Goal: Transaction & Acquisition: Purchase product/service

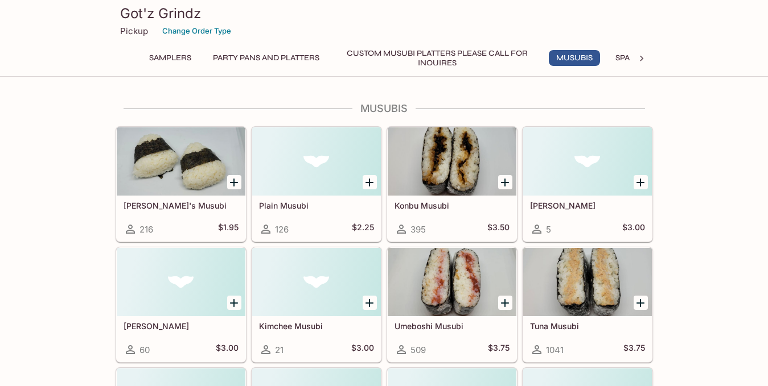
scroll to position [368, 0]
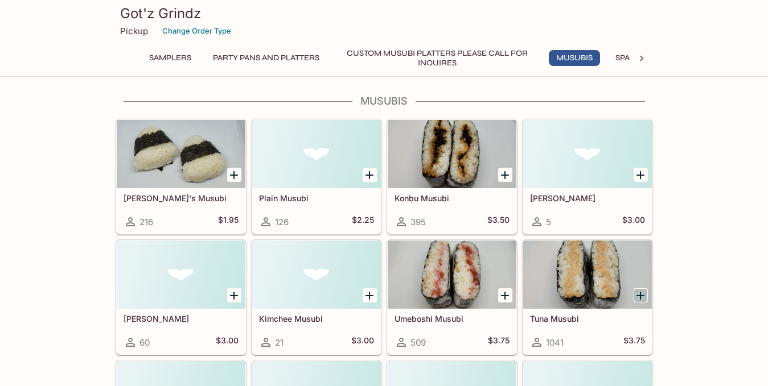
click at [641, 297] on icon "Add Tuna Musubi" at bounding box center [640, 296] width 14 height 14
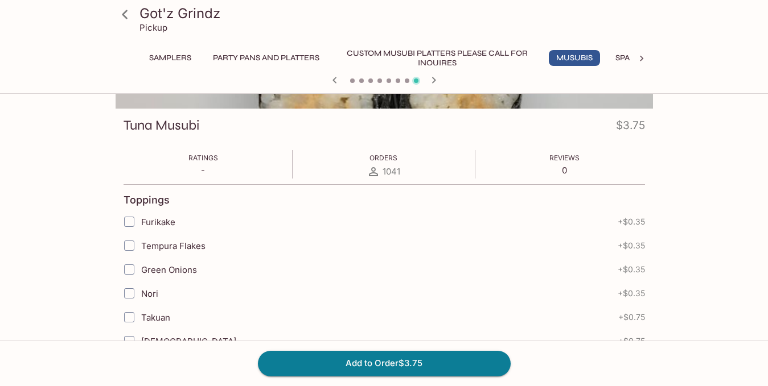
scroll to position [226, 0]
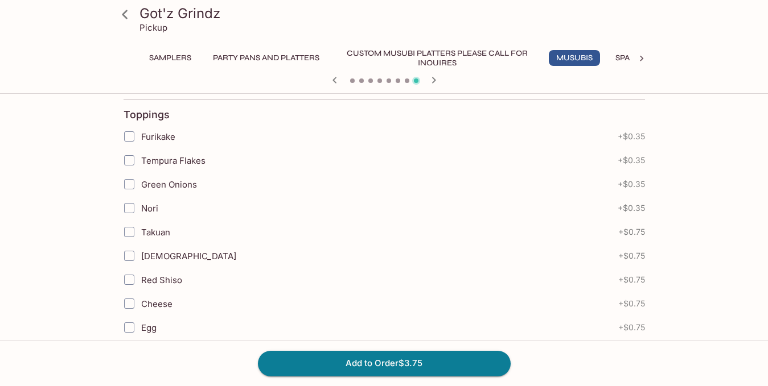
click at [129, 183] on input "Green Onions" at bounding box center [129, 184] width 23 height 23
checkbox input "true"
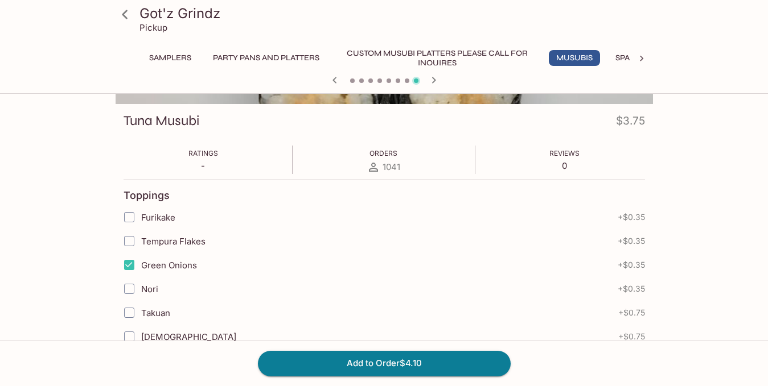
scroll to position [149, 0]
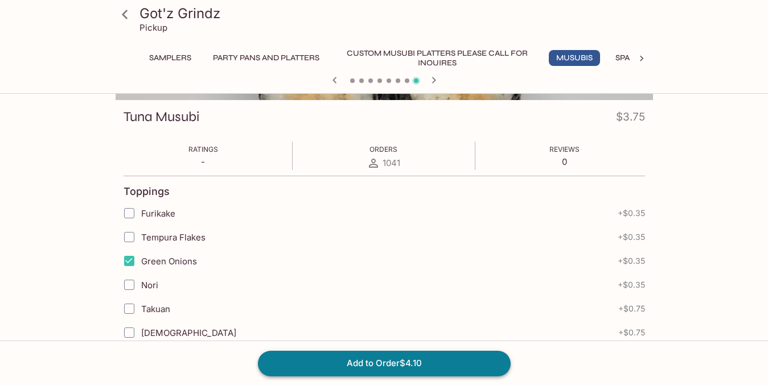
click at [339, 361] on button "Add to Order $4.10" at bounding box center [384, 363] width 253 height 25
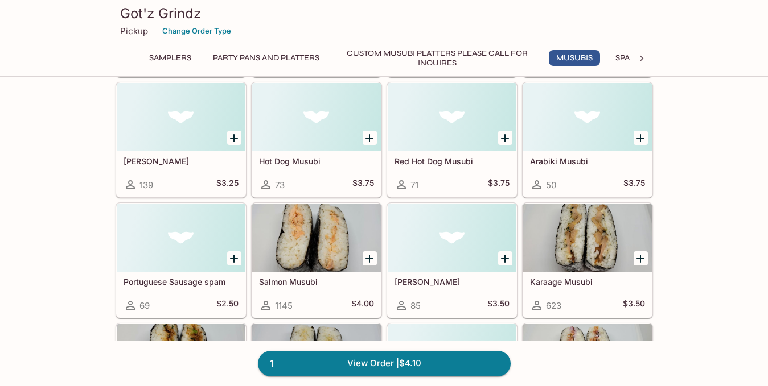
scroll to position [648, 0]
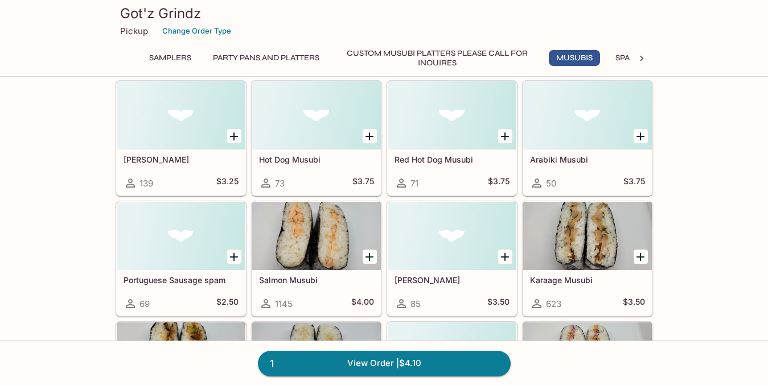
click at [372, 257] on icon "Add Salmon Musubi" at bounding box center [369, 257] width 8 height 8
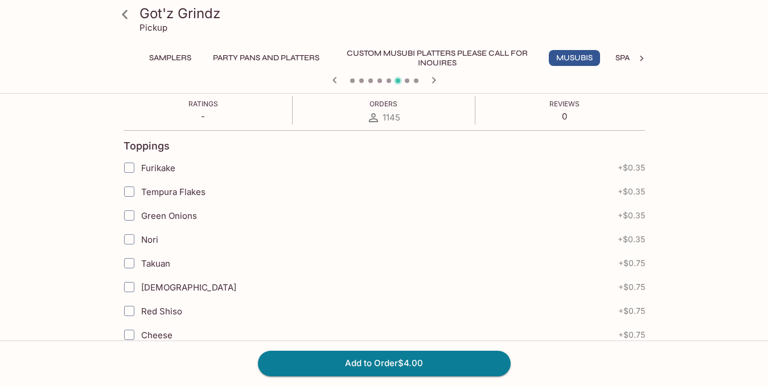
scroll to position [236, 0]
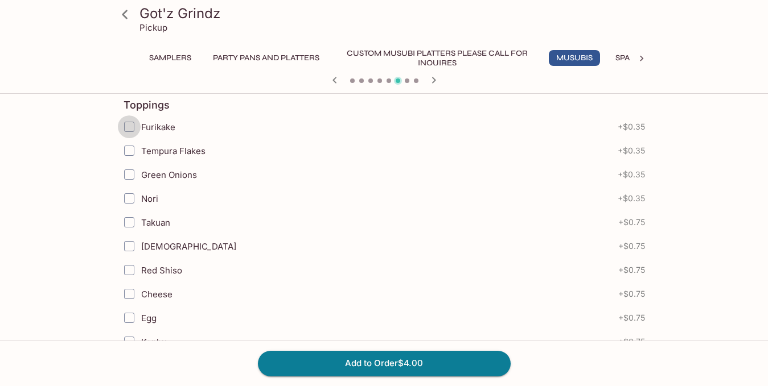
click at [130, 127] on input "Furikake" at bounding box center [129, 127] width 23 height 23
click at [130, 121] on input "Furikake" at bounding box center [129, 127] width 23 height 23
click at [382, 362] on button "Add to Order $4.35" at bounding box center [384, 363] width 253 height 25
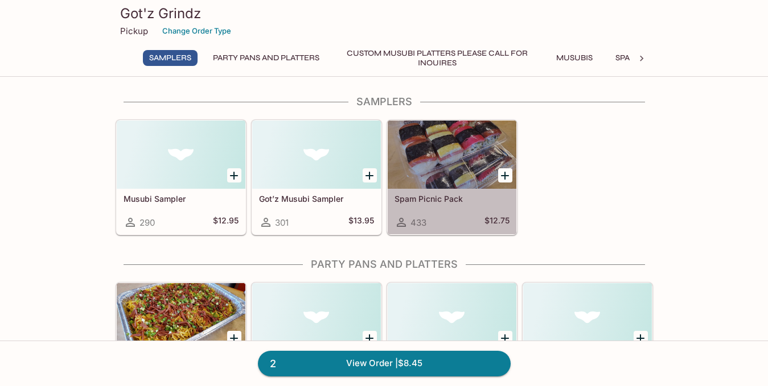
click at [426, 231] on div "Spam Picnic Pack 433 $12.75" at bounding box center [452, 212] width 129 height 46
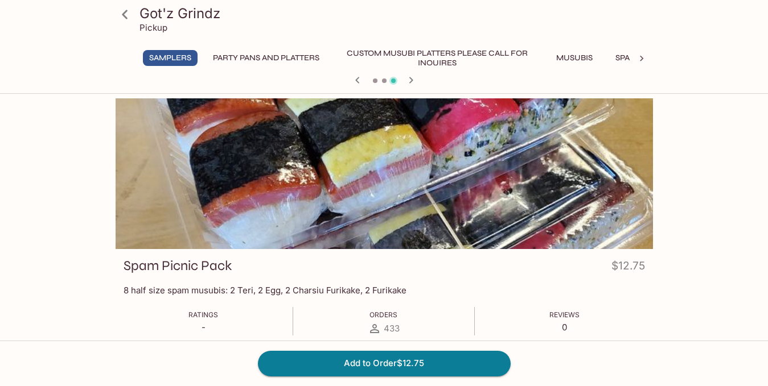
click at [125, 11] on icon at bounding box center [125, 14] width 6 height 9
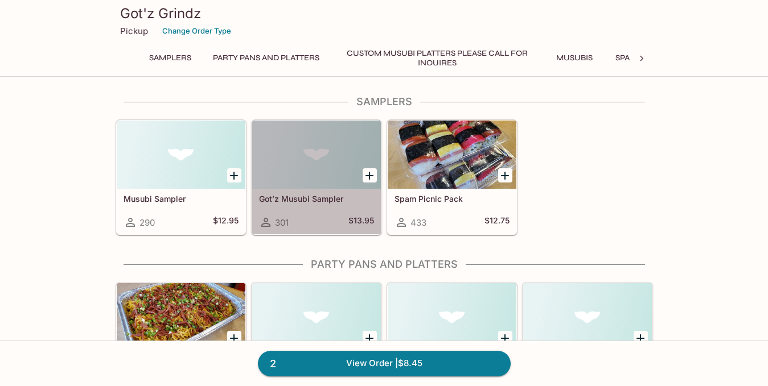
click at [303, 196] on h5 "Got’z Musubi Sampler" at bounding box center [316, 199] width 115 height 10
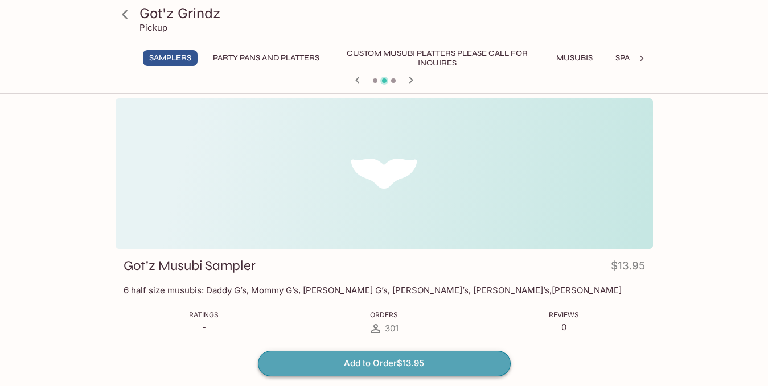
click at [376, 363] on button "Add to Order $13.95" at bounding box center [384, 363] width 253 height 25
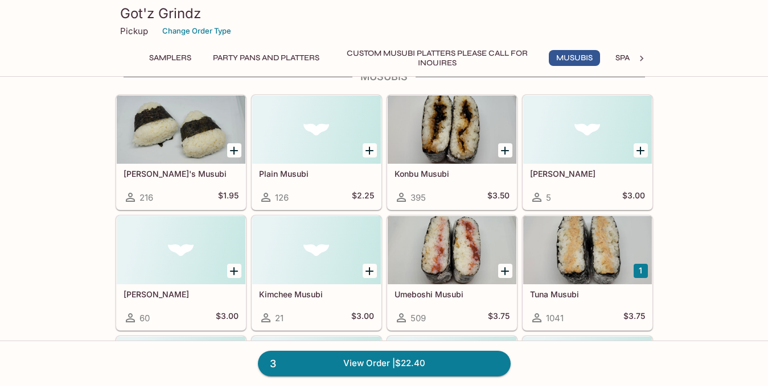
scroll to position [392, 0]
click at [505, 153] on icon "Add Konbu Musubi" at bounding box center [505, 152] width 14 height 14
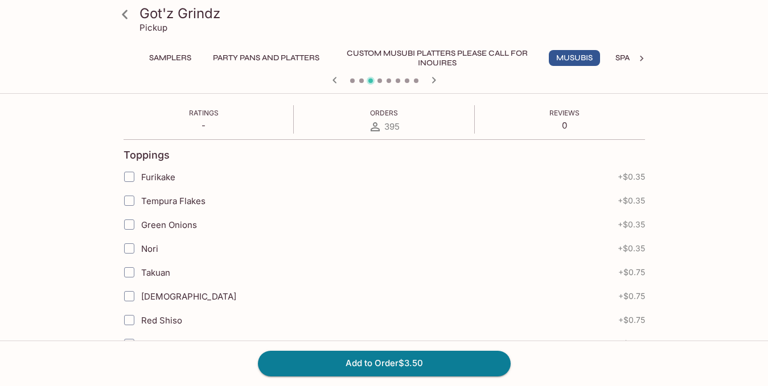
scroll to position [186, 0]
click at [386, 362] on button "Add to Order $3.50" at bounding box center [384, 363] width 253 height 25
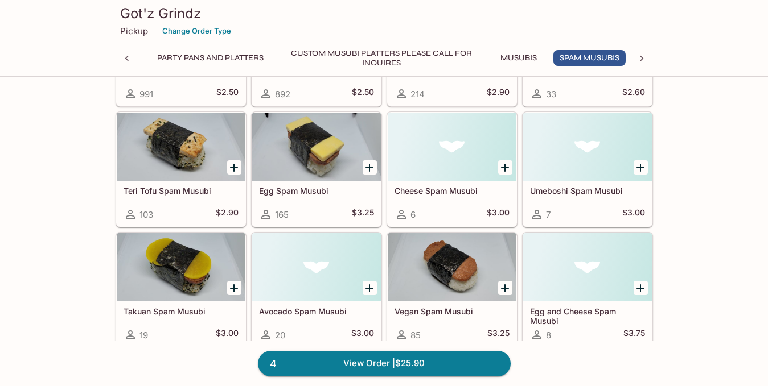
scroll to position [1255, 0]
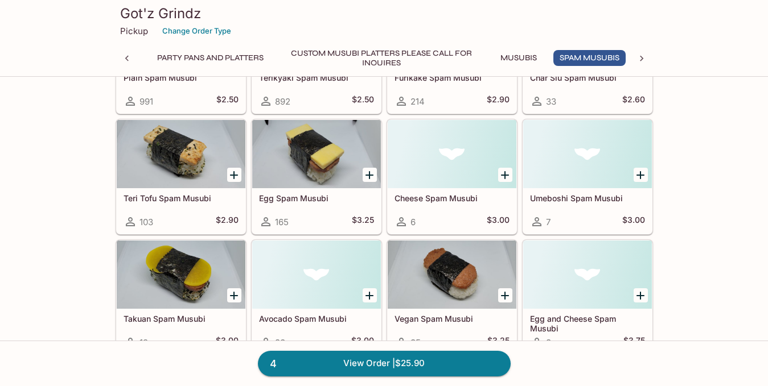
click at [640, 176] on icon "Add Umeboshi Spam Musubi" at bounding box center [640, 175] width 8 height 8
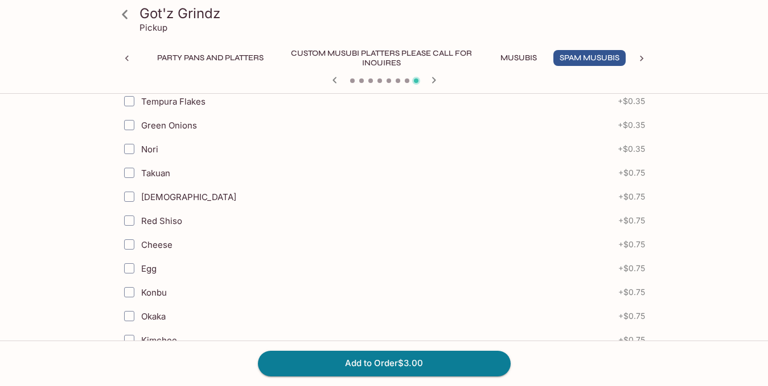
scroll to position [286, 0]
click at [377, 361] on button "Add to Order $3.00" at bounding box center [384, 363] width 253 height 25
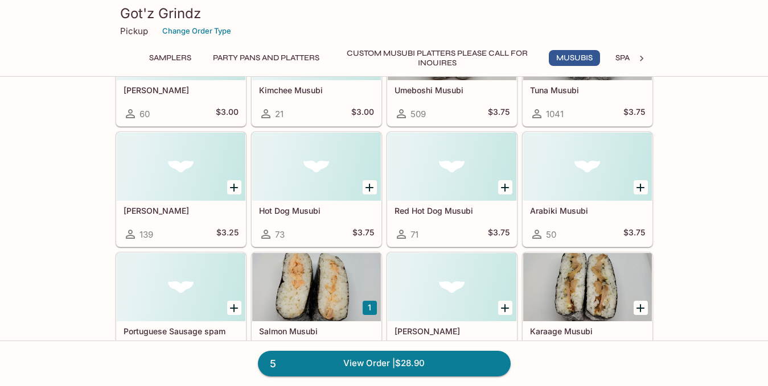
scroll to position [634, 0]
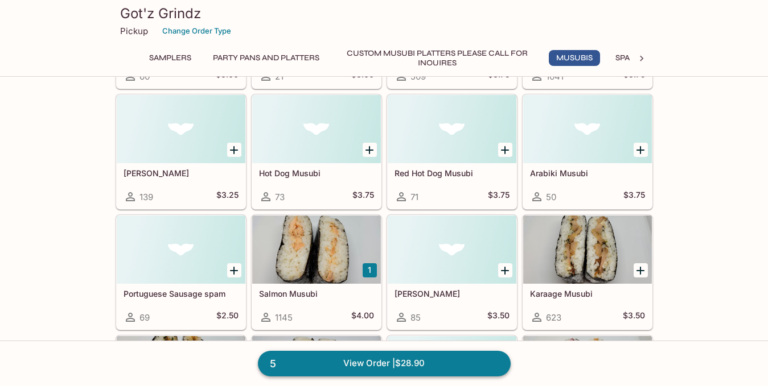
click at [408, 364] on link "5 View Order | $28.90" at bounding box center [384, 363] width 253 height 25
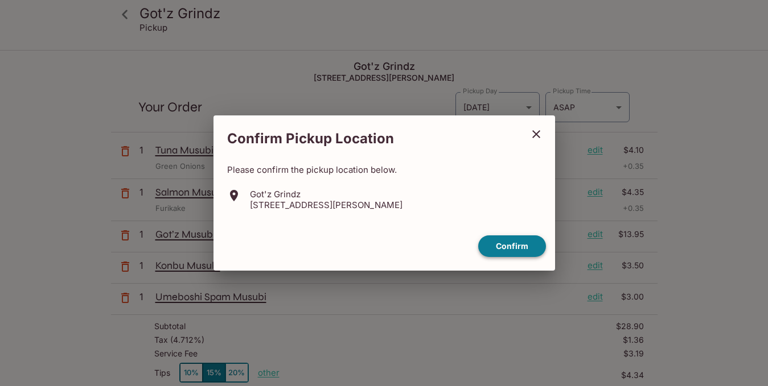
click at [511, 244] on button "Confirm" at bounding box center [512, 247] width 68 height 22
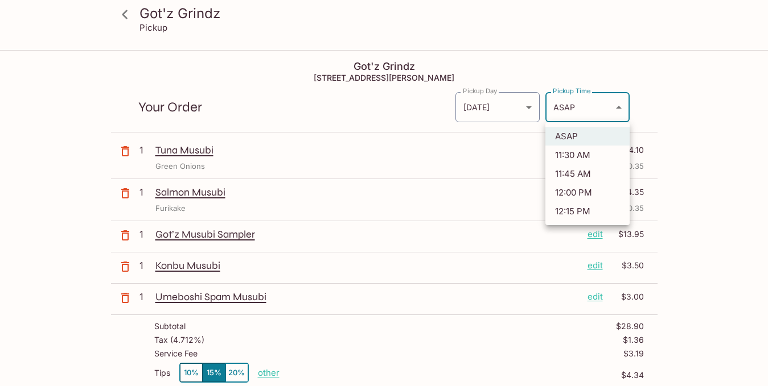
click at [600, 112] on body "Got'z Grindz Pickup Got'z Grindz [STREET_ADDRESS] Your Order Pickup Day [DATE] …" at bounding box center [384, 244] width 768 height 386
click at [578, 149] on li "11:30 AM" at bounding box center [587, 155] width 84 height 19
type input "[DATE]T21:30:42.000000Z"
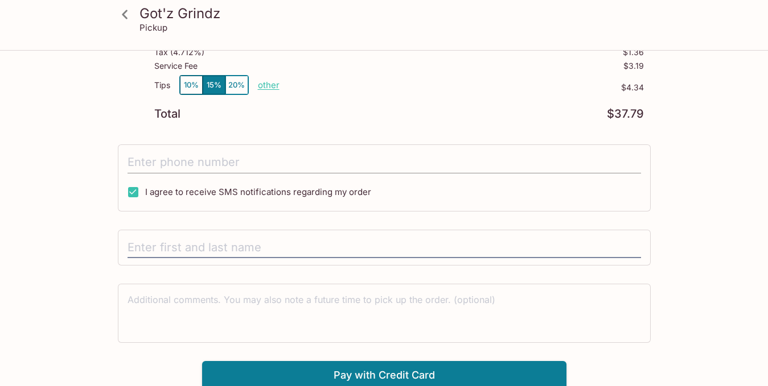
scroll to position [291, 0]
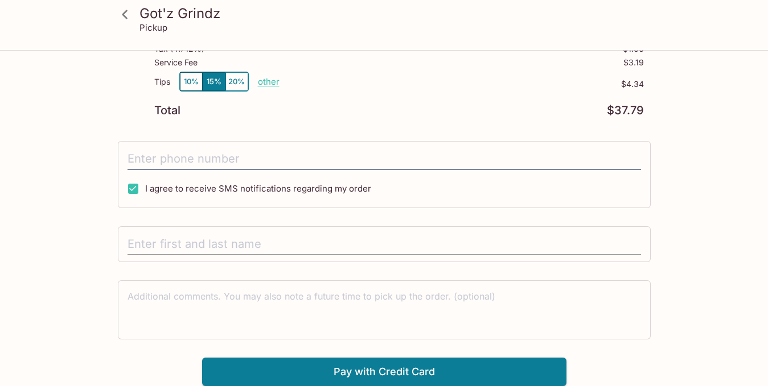
click at [196, 240] on input "text" at bounding box center [383, 245] width 513 height 22
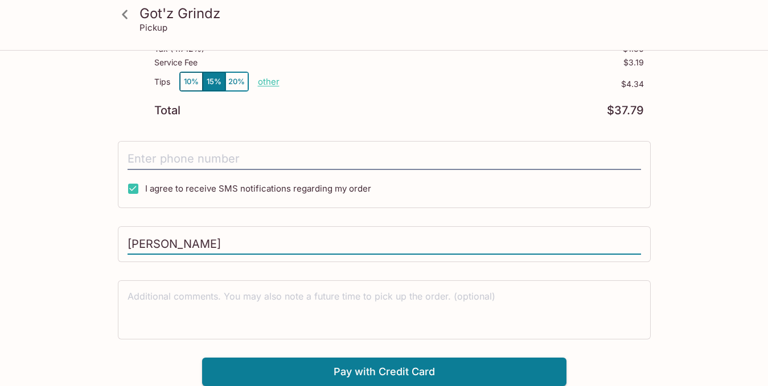
click at [180, 247] on input "[PERSON_NAME]" at bounding box center [383, 245] width 513 height 22
click at [347, 366] on button "Pay with Credit Card" at bounding box center [384, 372] width 364 height 28
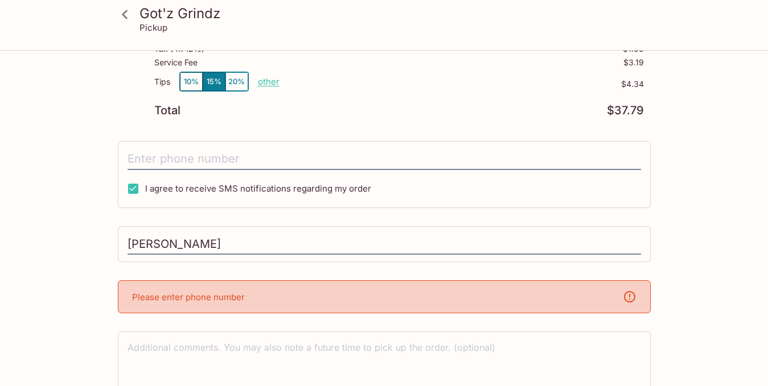
scroll to position [343, 0]
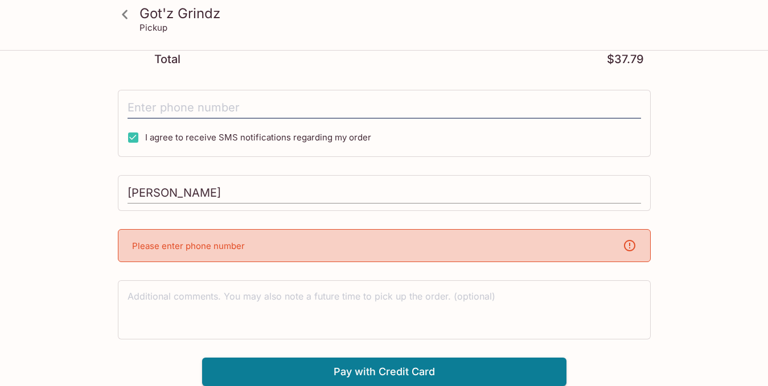
click at [254, 187] on input "[PERSON_NAME]" at bounding box center [383, 194] width 513 height 22
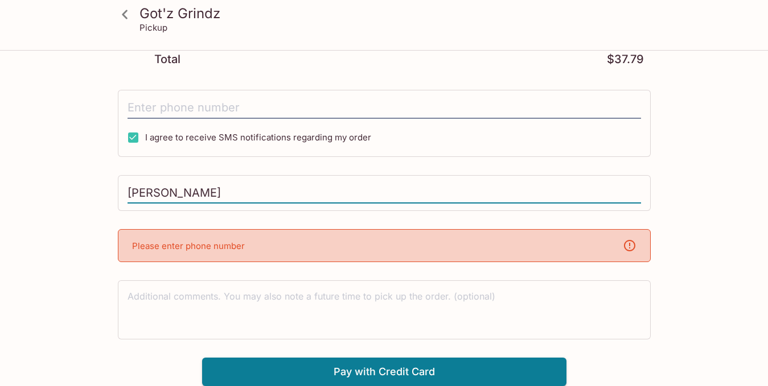
type input "[PERSON_NAME]"
click at [377, 246] on div "Please enter phone number" at bounding box center [384, 245] width 533 height 33
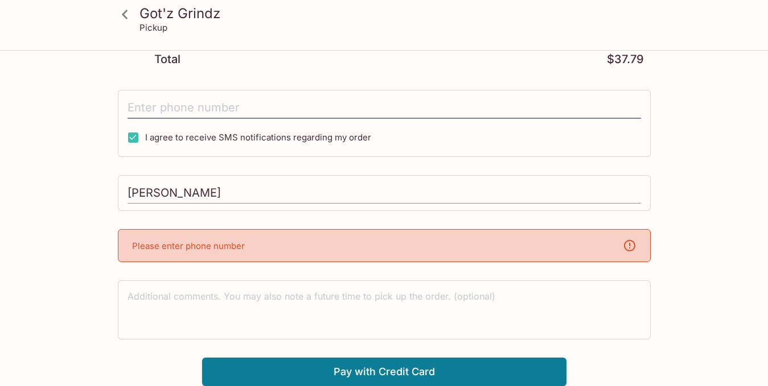
click at [329, 187] on input "[PERSON_NAME]" at bounding box center [383, 194] width 513 height 22
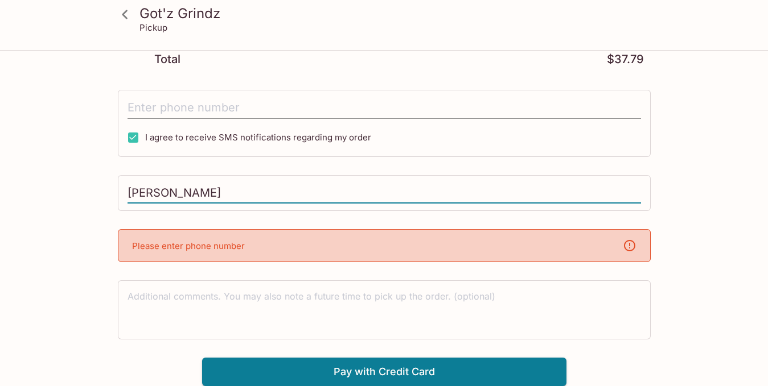
click at [230, 101] on input "tel" at bounding box center [383, 108] width 513 height 22
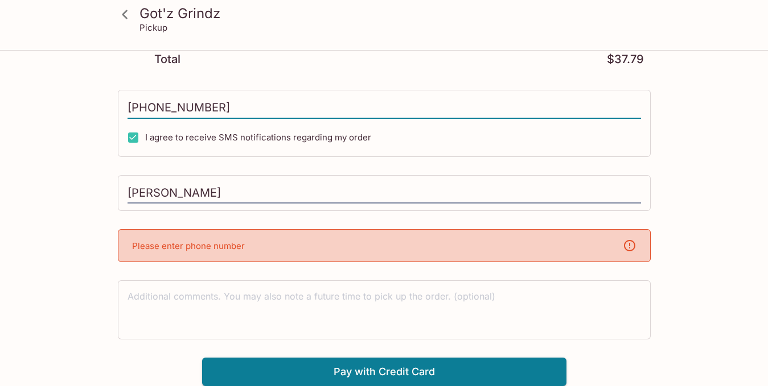
scroll to position [291, 0]
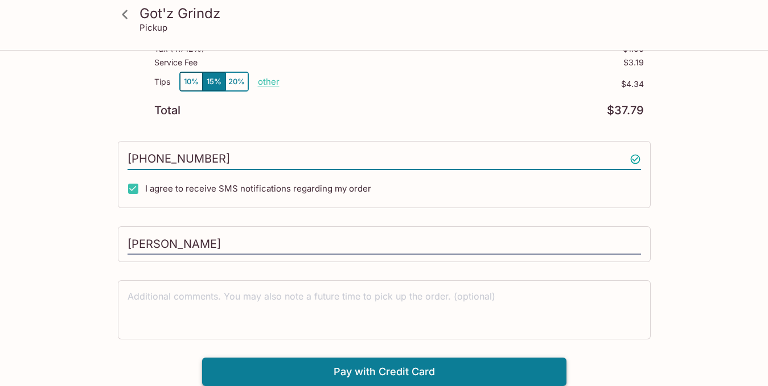
type input "[PHONE_NUMBER]"
click at [384, 371] on button "Pay with Credit Card" at bounding box center [384, 372] width 364 height 28
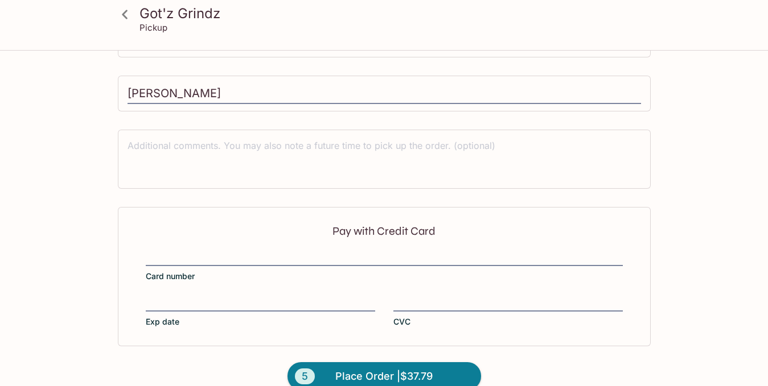
scroll to position [462, 0]
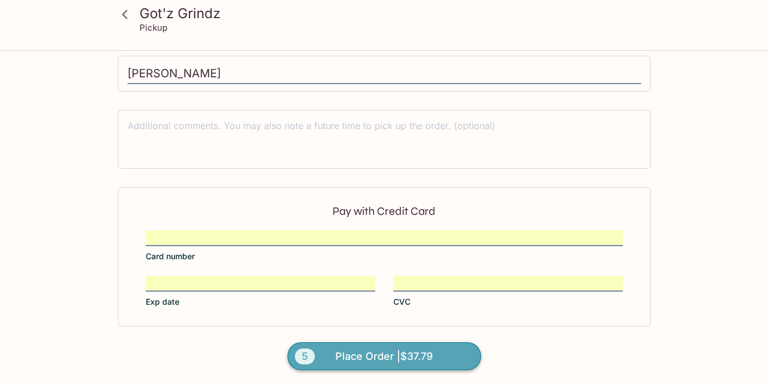
click at [396, 352] on span "Place Order | $37.79" at bounding box center [383, 357] width 97 height 18
